Goal: Communication & Community: Share content

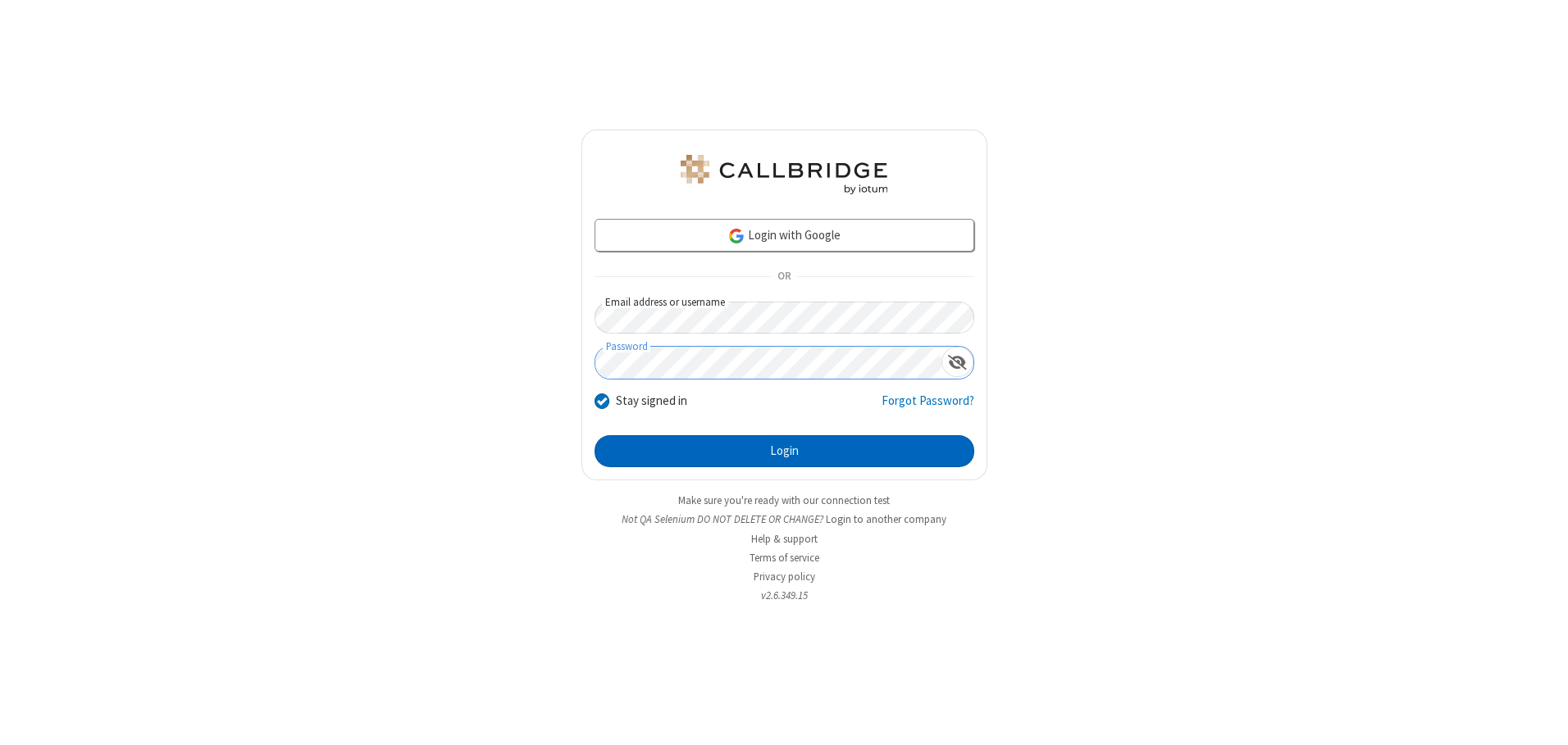
click at [784, 451] on button "Login" at bounding box center [784, 451] width 380 height 33
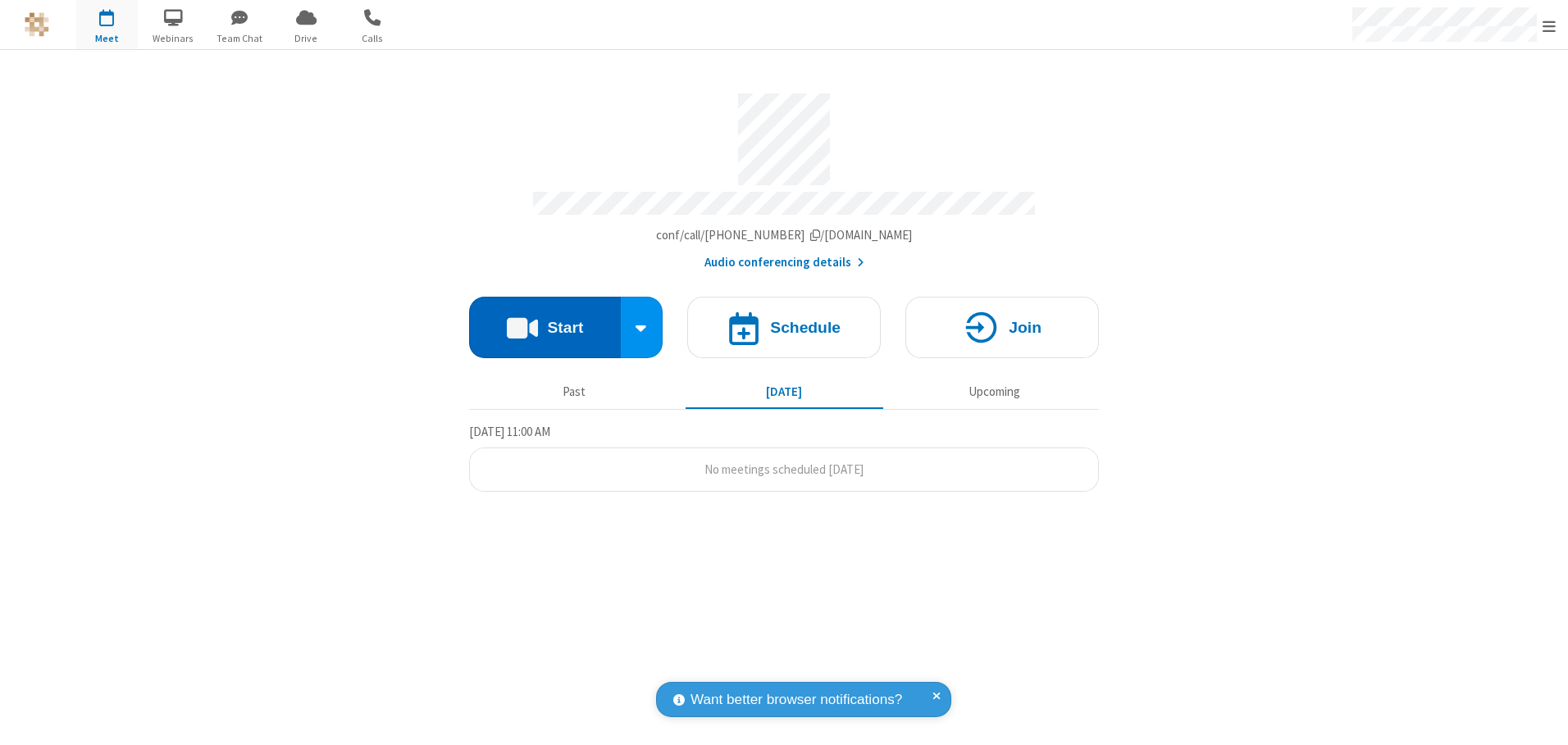
click at [545, 321] on button "Start" at bounding box center [545, 328] width 152 height 62
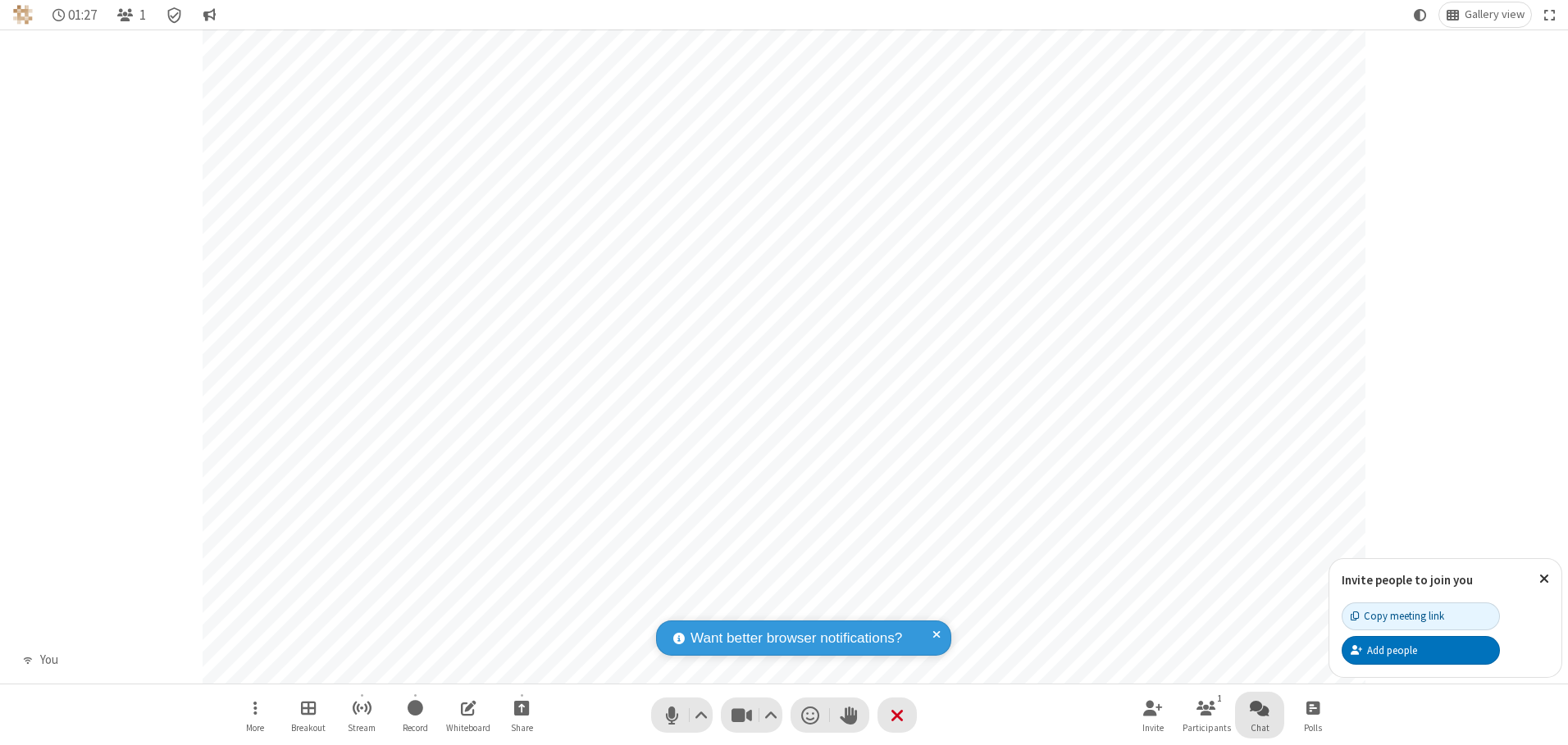
click at [1259, 707] on span "Open chat" at bounding box center [1259, 707] width 20 height 21
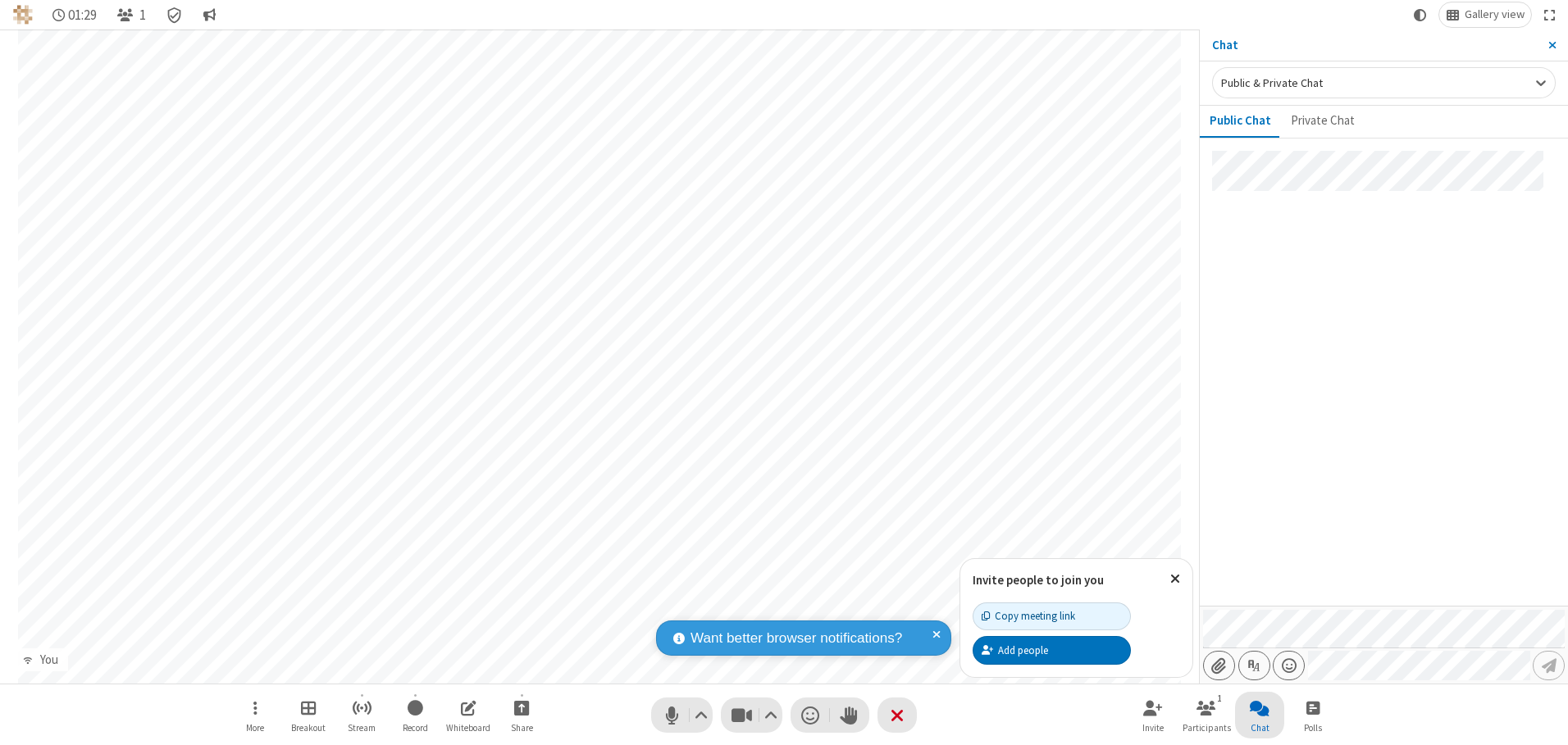
type input "C:\fakepath\doc_test.docx"
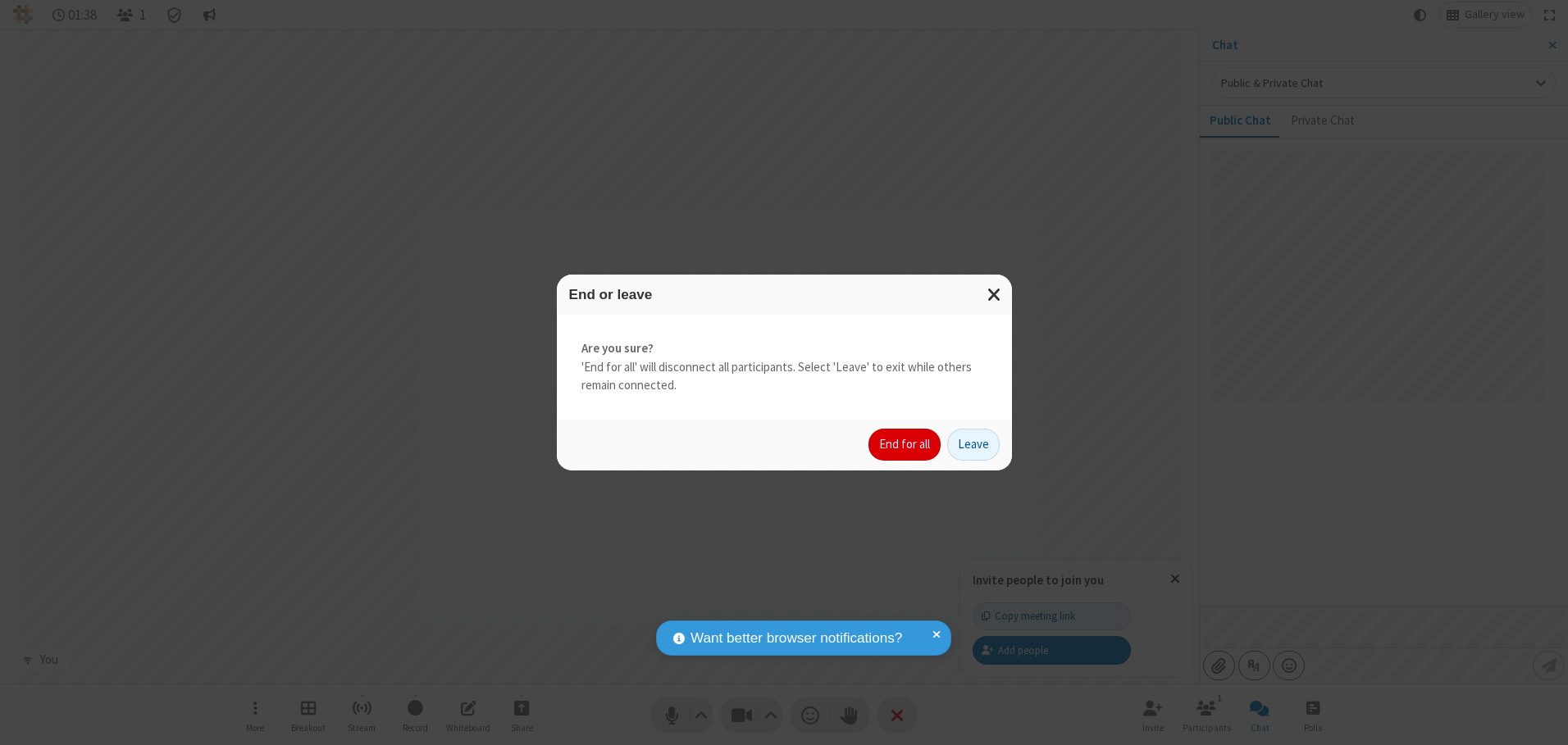
click at [906, 444] on button "End for all" at bounding box center [904, 445] width 72 height 33
